Goal: Task Accomplishment & Management: Manage account settings

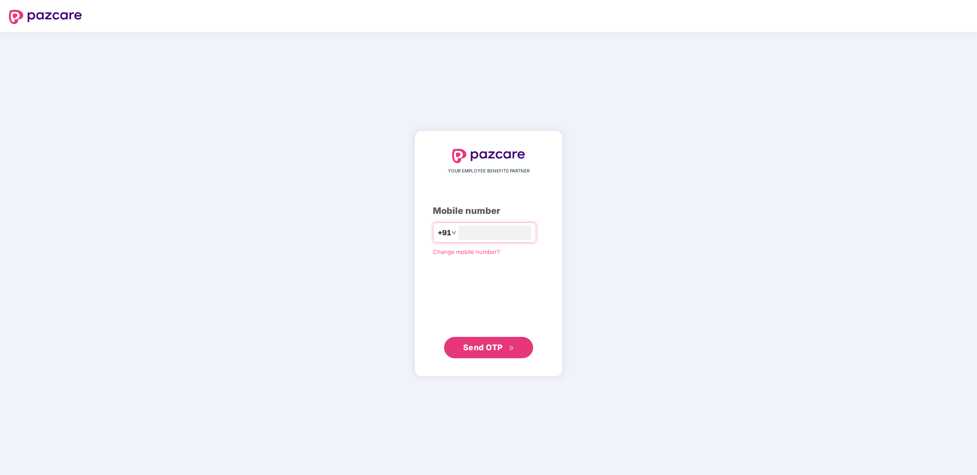
type input "**********"
click at [484, 353] on button "Send OTP" at bounding box center [488, 346] width 89 height 21
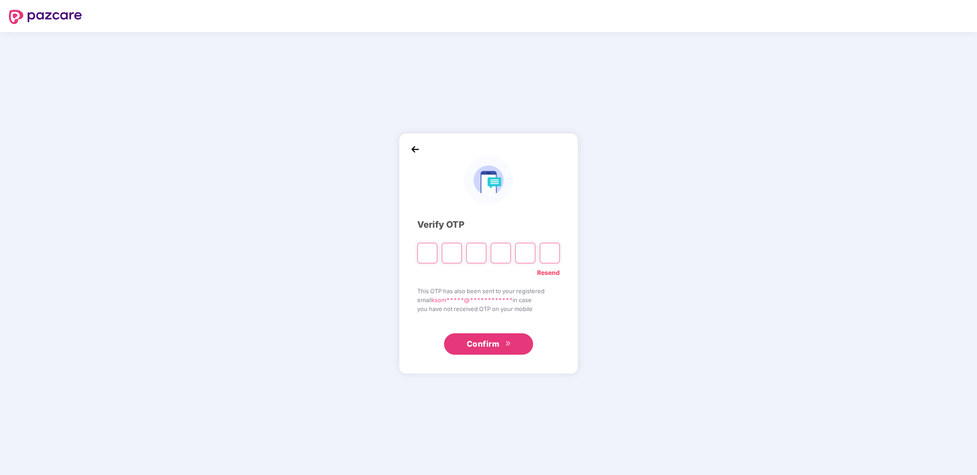
type input "*"
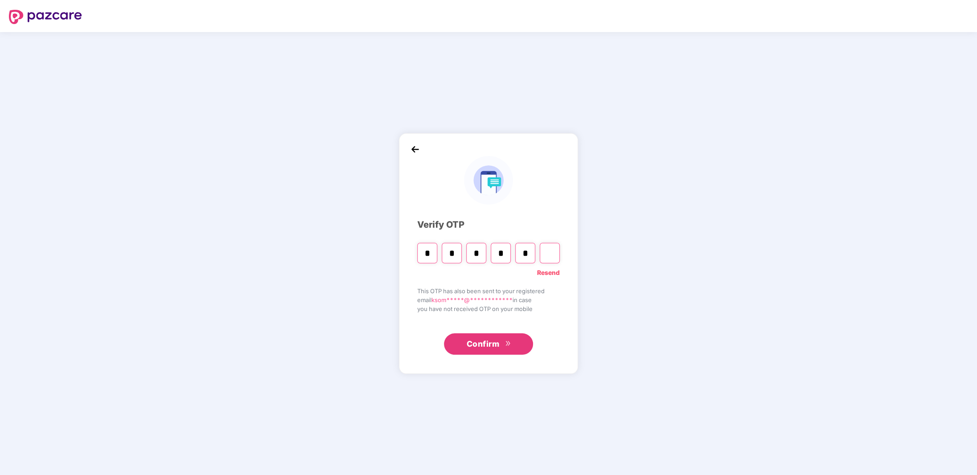
type input "*"
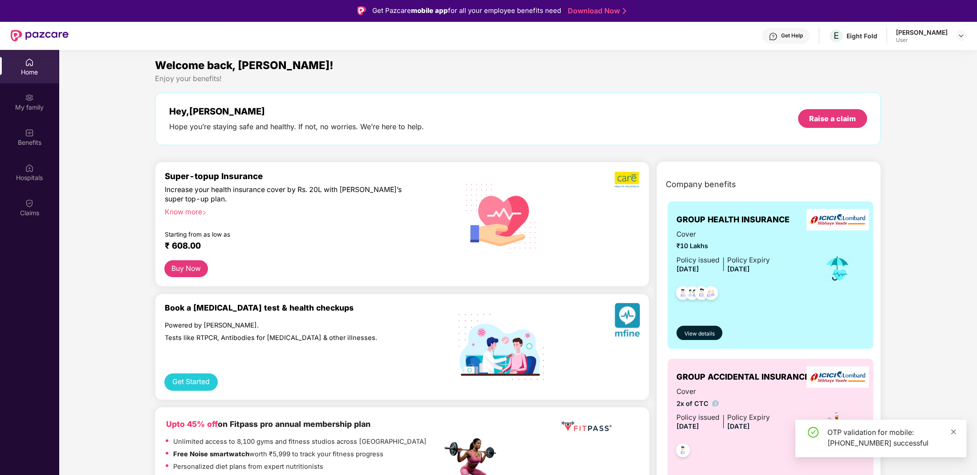
click at [952, 431] on icon "close" at bounding box center [953, 431] width 6 height 6
click at [29, 207] on div "Claims" at bounding box center [29, 207] width 59 height 33
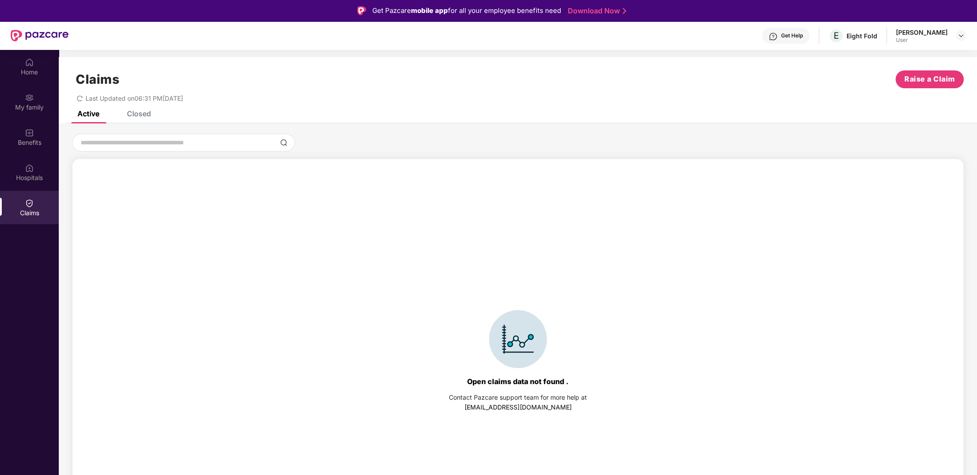
click at [142, 110] on div "Closed" at bounding box center [139, 113] width 24 height 9
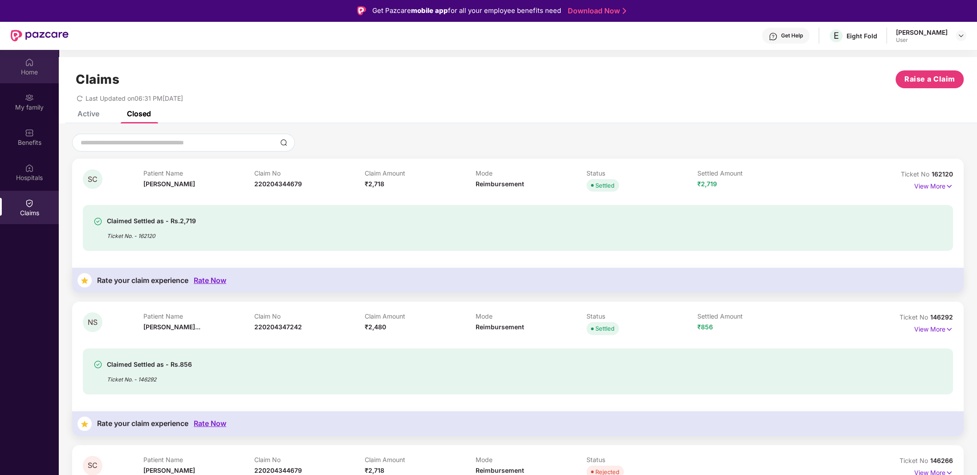
click at [33, 71] on div "Home" at bounding box center [29, 72] width 59 height 9
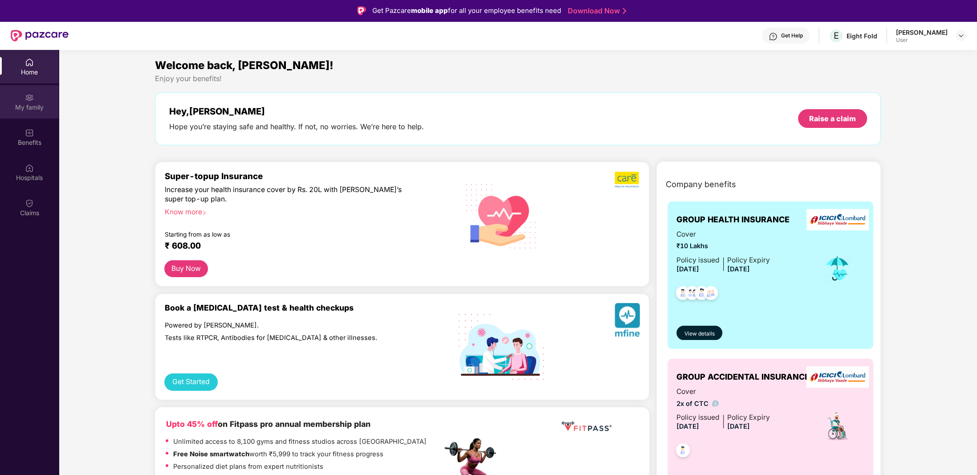
click at [33, 104] on div "My family" at bounding box center [29, 107] width 59 height 9
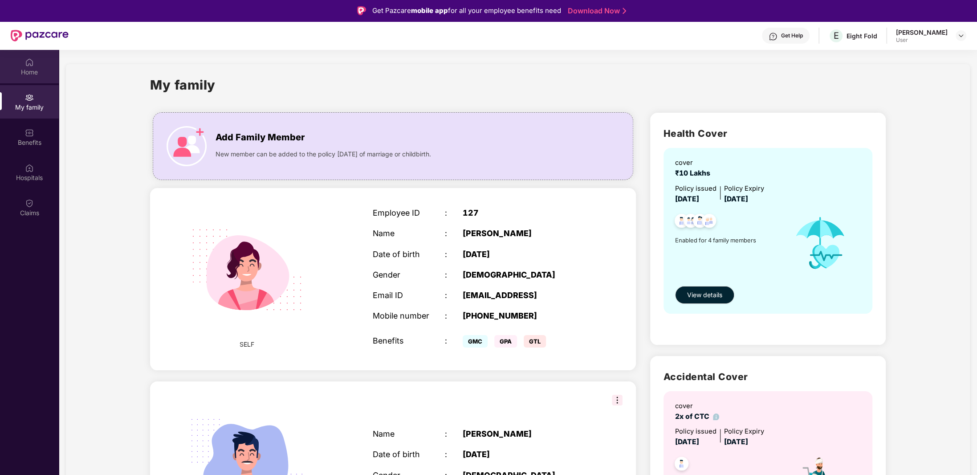
click at [34, 69] on div "Home" at bounding box center [29, 72] width 59 height 9
